Goal: Browse casually: Explore the website without a specific task or goal

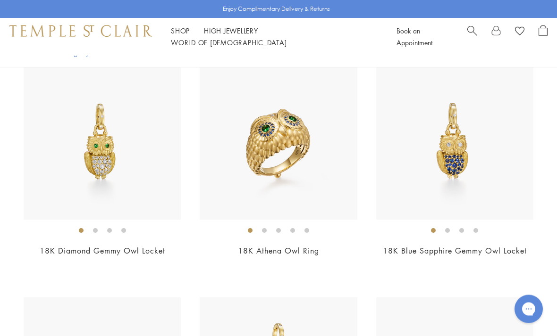
scroll to position [940, 0]
click at [343, 193] on img at bounding box center [278, 141] width 157 height 157
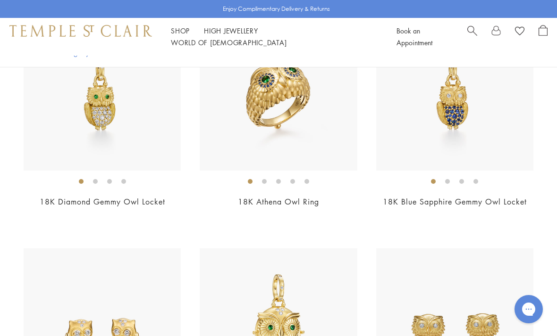
scroll to position [990, 0]
click at [310, 95] on img at bounding box center [278, 91] width 157 height 157
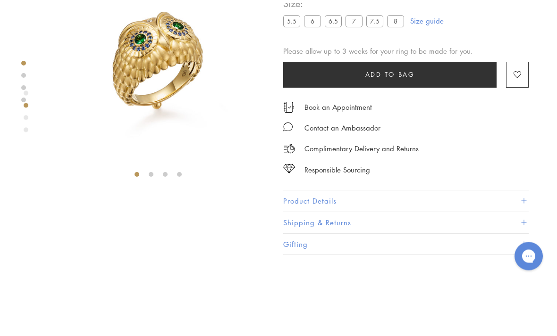
scroll to position [56, 0]
